Goal: Obtain resource: Download file/media

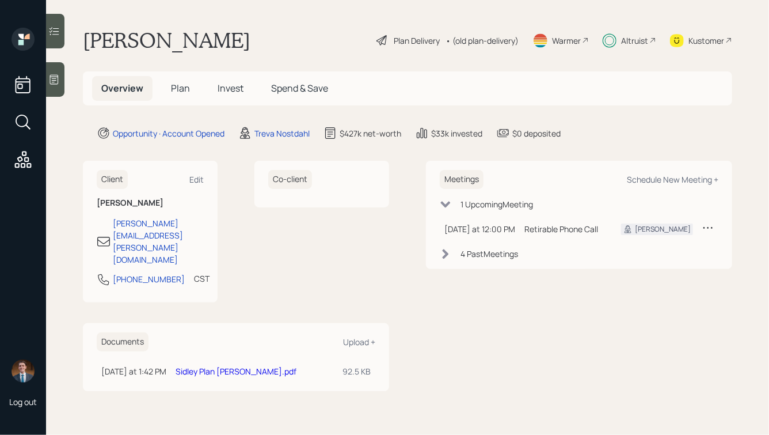
click at [626, 44] on div "Altruist" at bounding box center [634, 41] width 27 height 12
click at [237, 365] on link "Sidley Plan [PERSON_NAME].pdf" at bounding box center [236, 370] width 121 height 11
